Goal: Communication & Community: Answer question/provide support

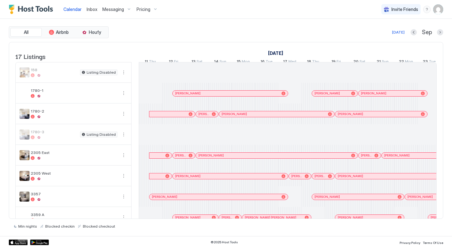
scroll to position [0, 349]
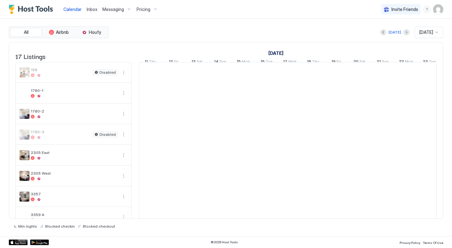
scroll to position [0, 349]
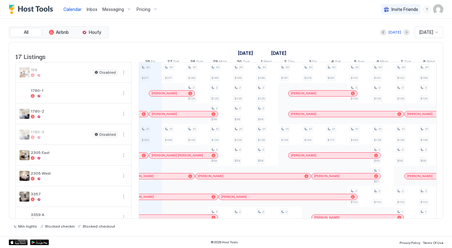
click at [215, 26] on div "All Airbnb Houfy Today Sep 2025 17 Listings September 2025 October 2025 Novembe…" at bounding box center [226, 128] width 435 height 218
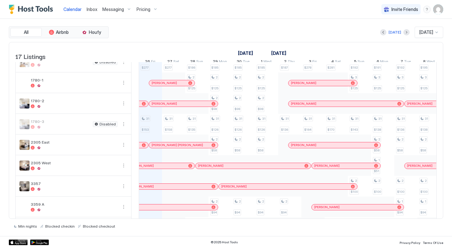
scroll to position [0, 0]
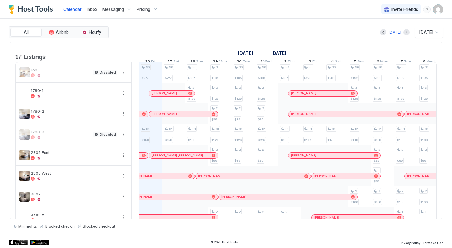
click at [209, 32] on div "Today Sep 2025" at bounding box center [277, 32] width 334 height 11
click at [175, 96] on div at bounding box center [174, 93] width 5 height 5
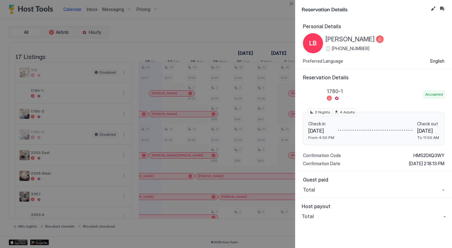
click at [206, 29] on div at bounding box center [226, 124] width 452 height 248
click at [151, 122] on div at bounding box center [226, 124] width 452 height 248
click at [182, 1] on div at bounding box center [226, 124] width 452 height 248
click at [293, 5] on button "Close" at bounding box center [292, 4] width 8 height 8
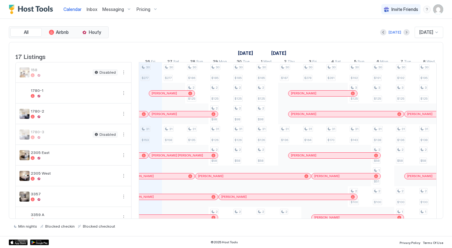
click at [92, 7] on span "Inbox" at bounding box center [92, 9] width 11 height 5
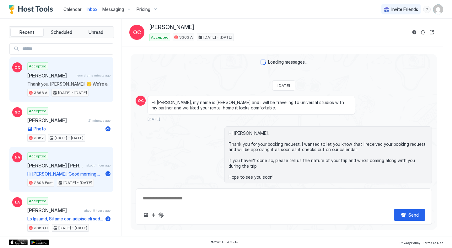
scroll to position [867, 0]
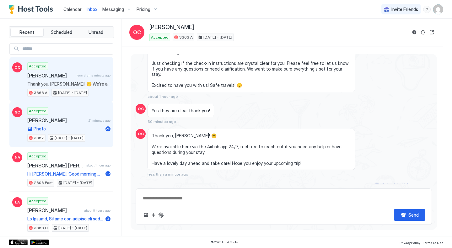
click at [76, 109] on div "Accepted Shannon Cole 21 minutes ago Photo 22 3357 Sep 25 - 29, 2025" at bounding box center [68, 124] width 83 height 35
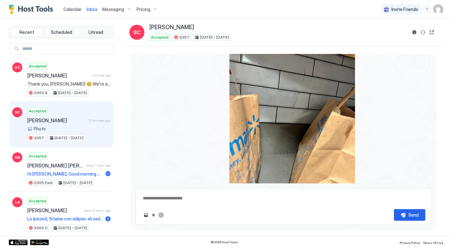
scroll to position [1287, 0]
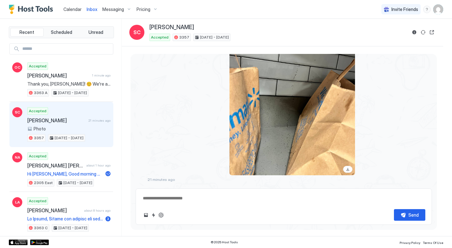
click at [386, 126] on div "SC 21 minutes ago" at bounding box center [284, 95] width 296 height 174
type textarea "*"
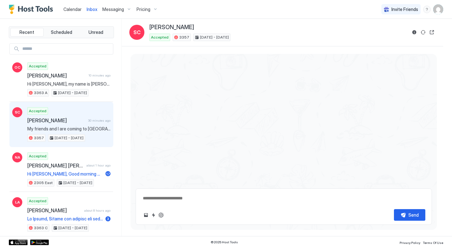
click at [253, 29] on div "Shannon Cole" at bounding box center [278, 27] width 258 height 7
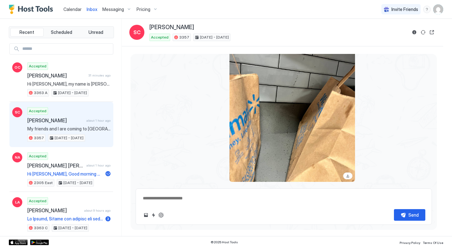
scroll to position [1564, 0]
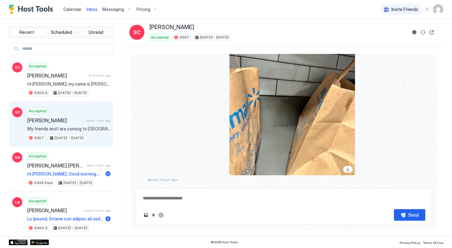
click at [188, 10] on div "Calendar Inbox Messaging Pricing Invite Friends KE" at bounding box center [226, 9] width 452 height 19
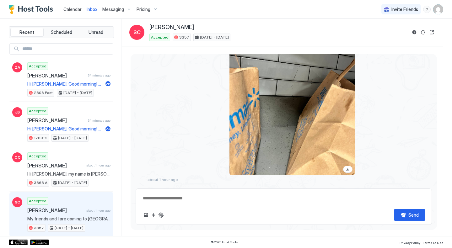
type textarea "*"
